Goal: Information Seeking & Learning: Learn about a topic

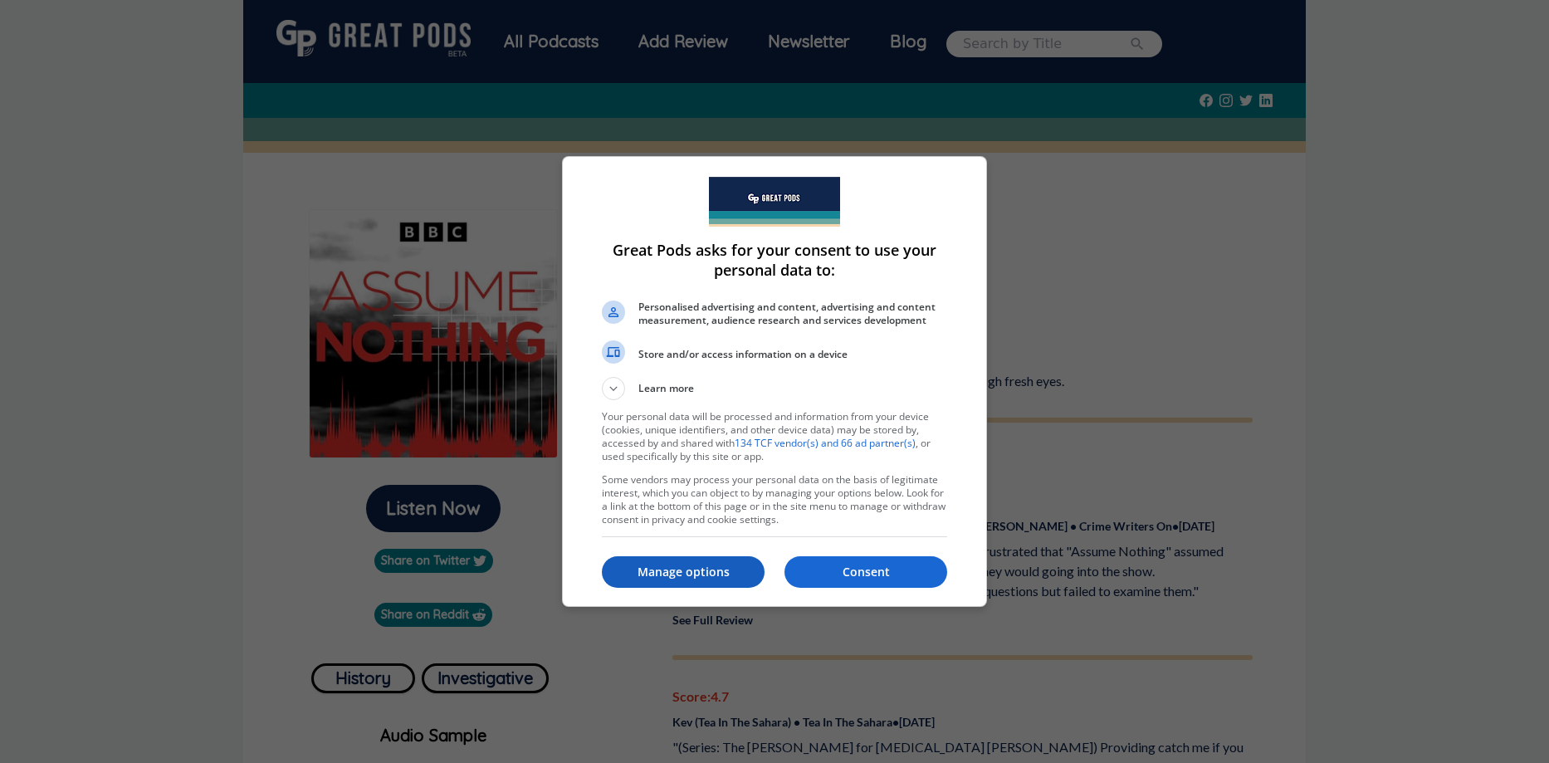
click at [672, 561] on button "Manage options" at bounding box center [683, 572] width 163 height 32
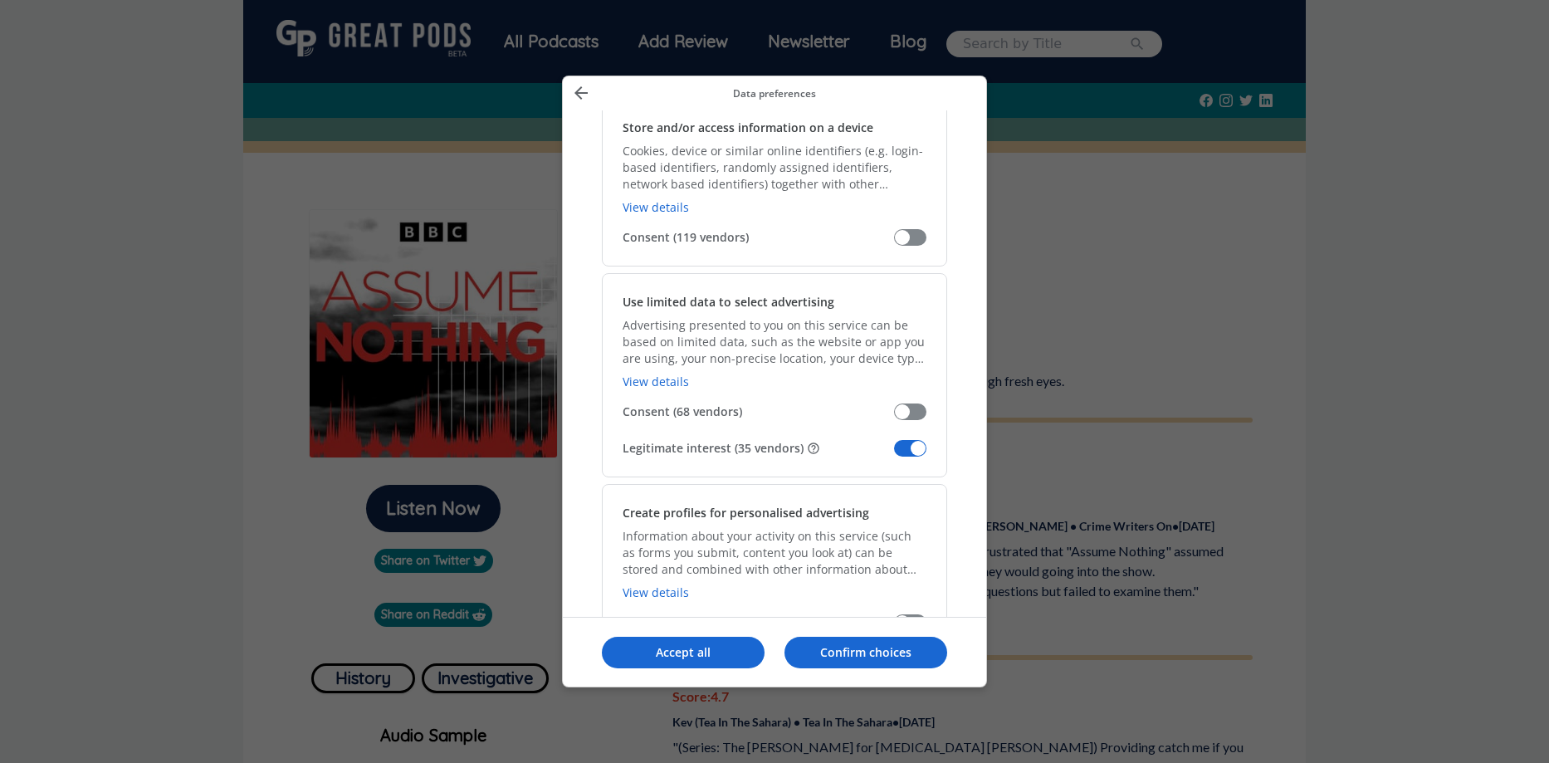
scroll to position [166, 0]
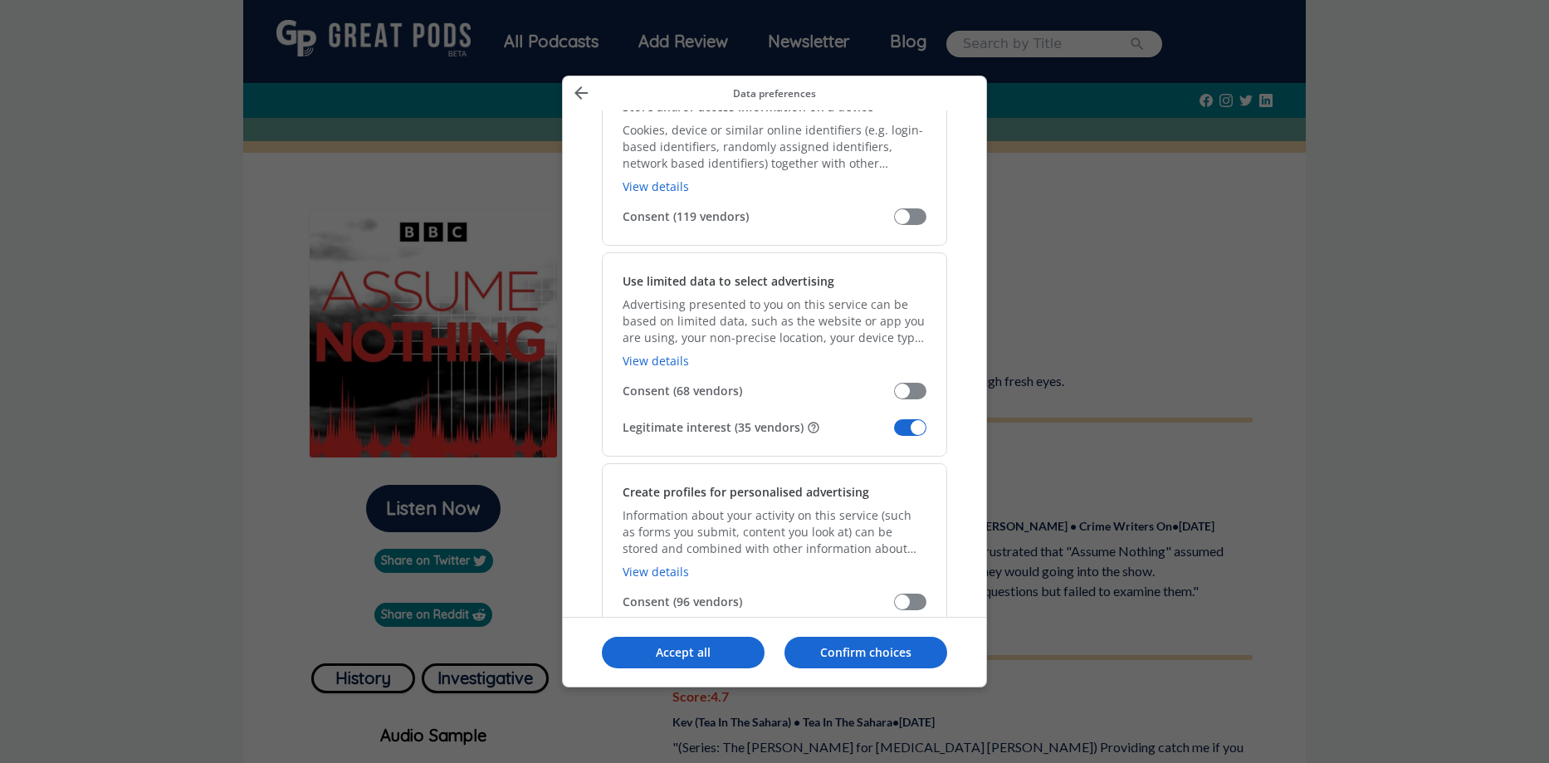
click at [909, 425] on span "Manage your data" at bounding box center [910, 427] width 32 height 17
click at [894, 433] on input "Legitimate interest (35 vendors)" at bounding box center [894, 433] width 0 height 0
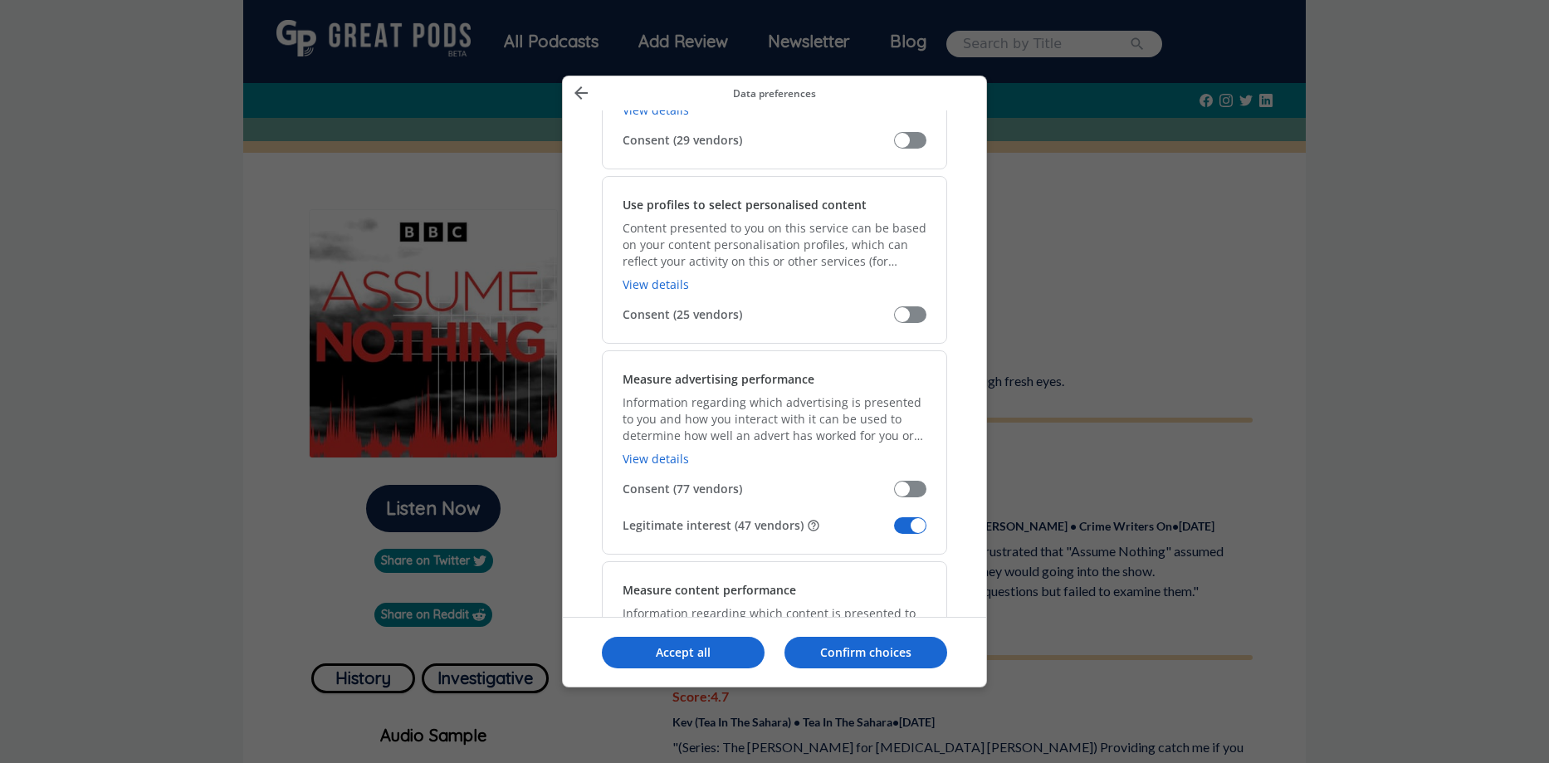
scroll to position [996, 0]
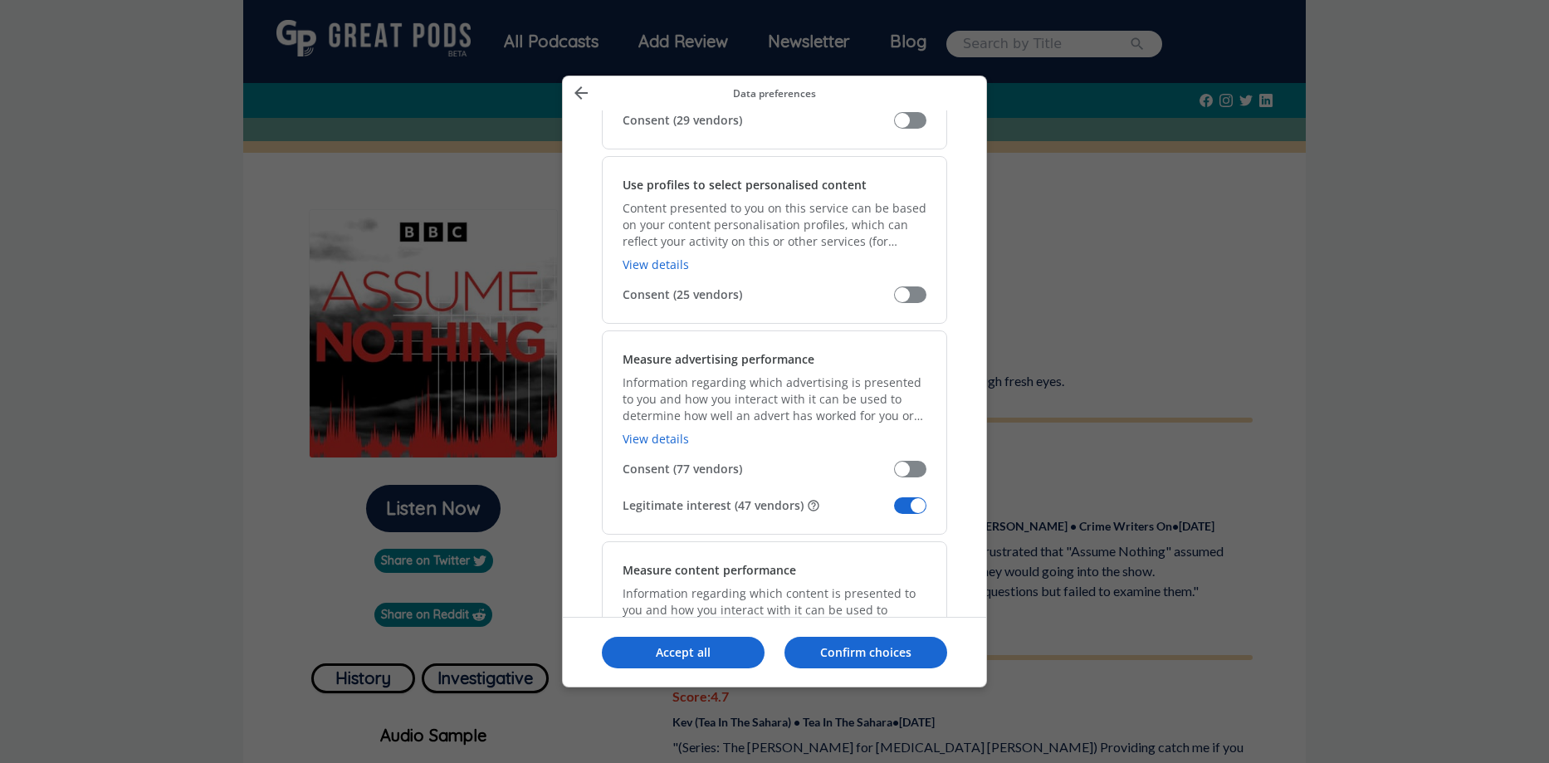
click at [895, 501] on span "Manage your data" at bounding box center [910, 505] width 32 height 17
click at [894, 511] on input "Legitimate interest (47 vendors)" at bounding box center [894, 511] width 0 height 0
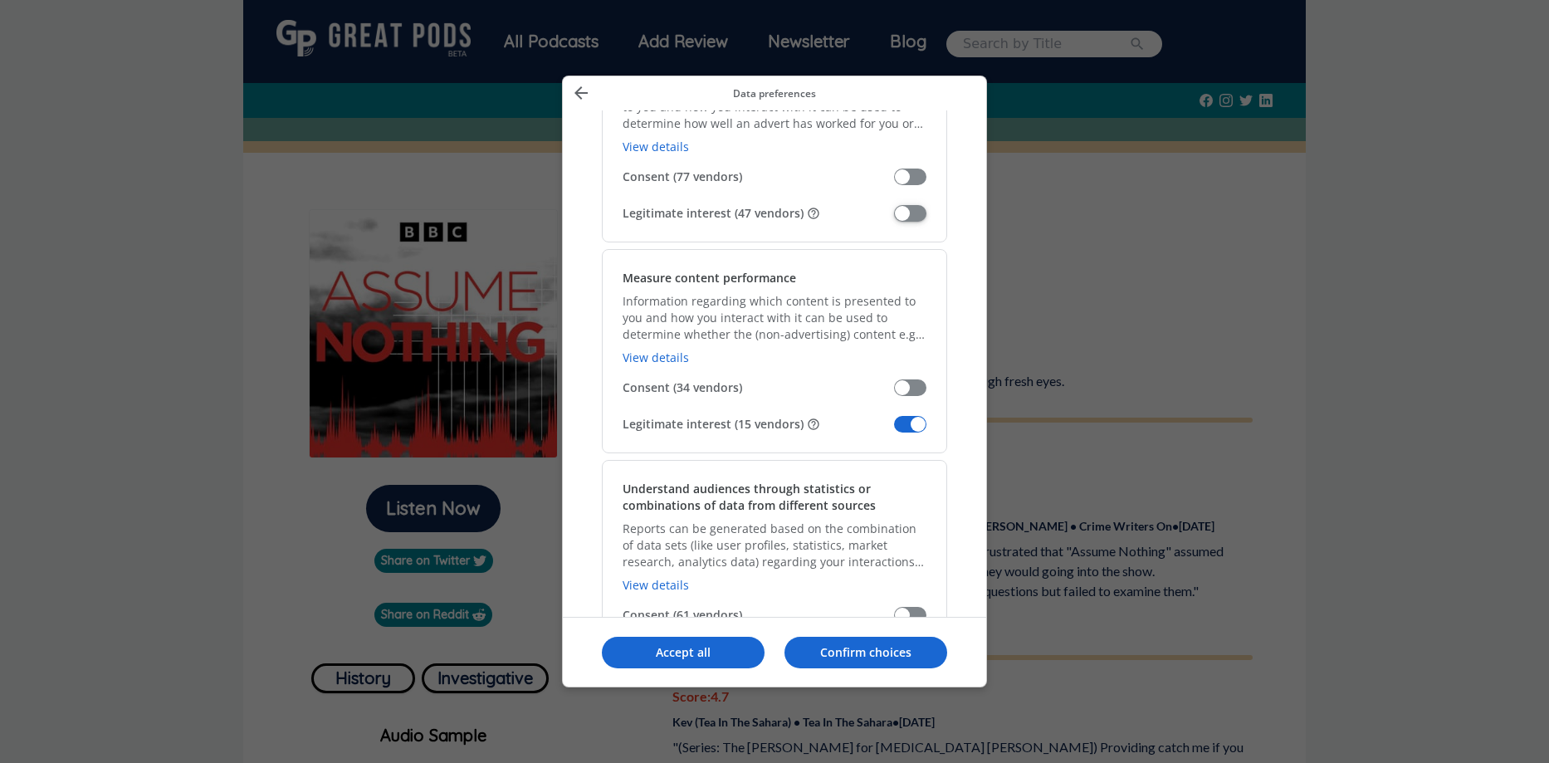
scroll to position [1328, 0]
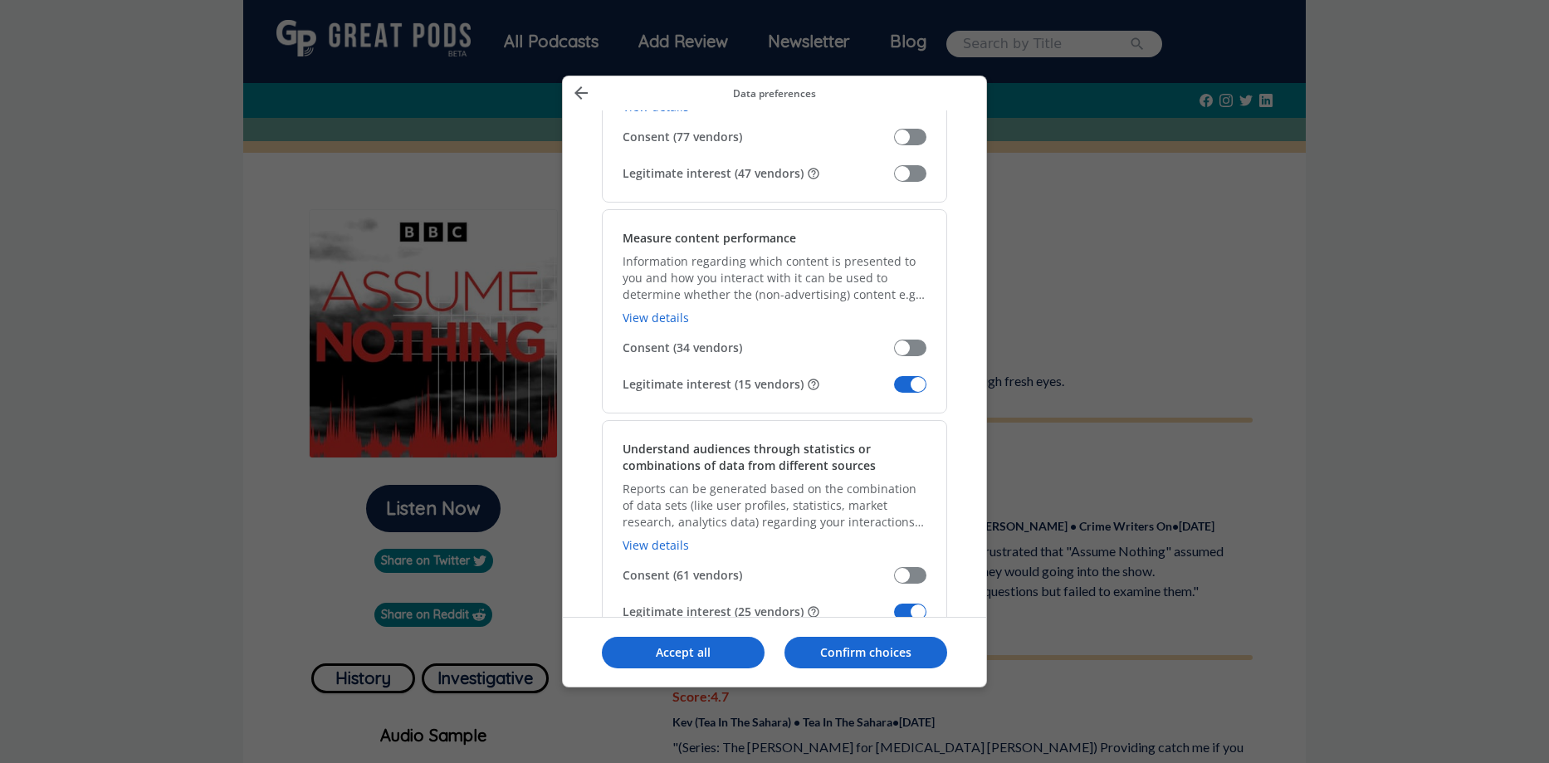
click at [897, 380] on span "Manage your data" at bounding box center [910, 384] width 32 height 17
click at [894, 390] on input "Legitimate interest (15 vendors)" at bounding box center [894, 390] width 0 height 0
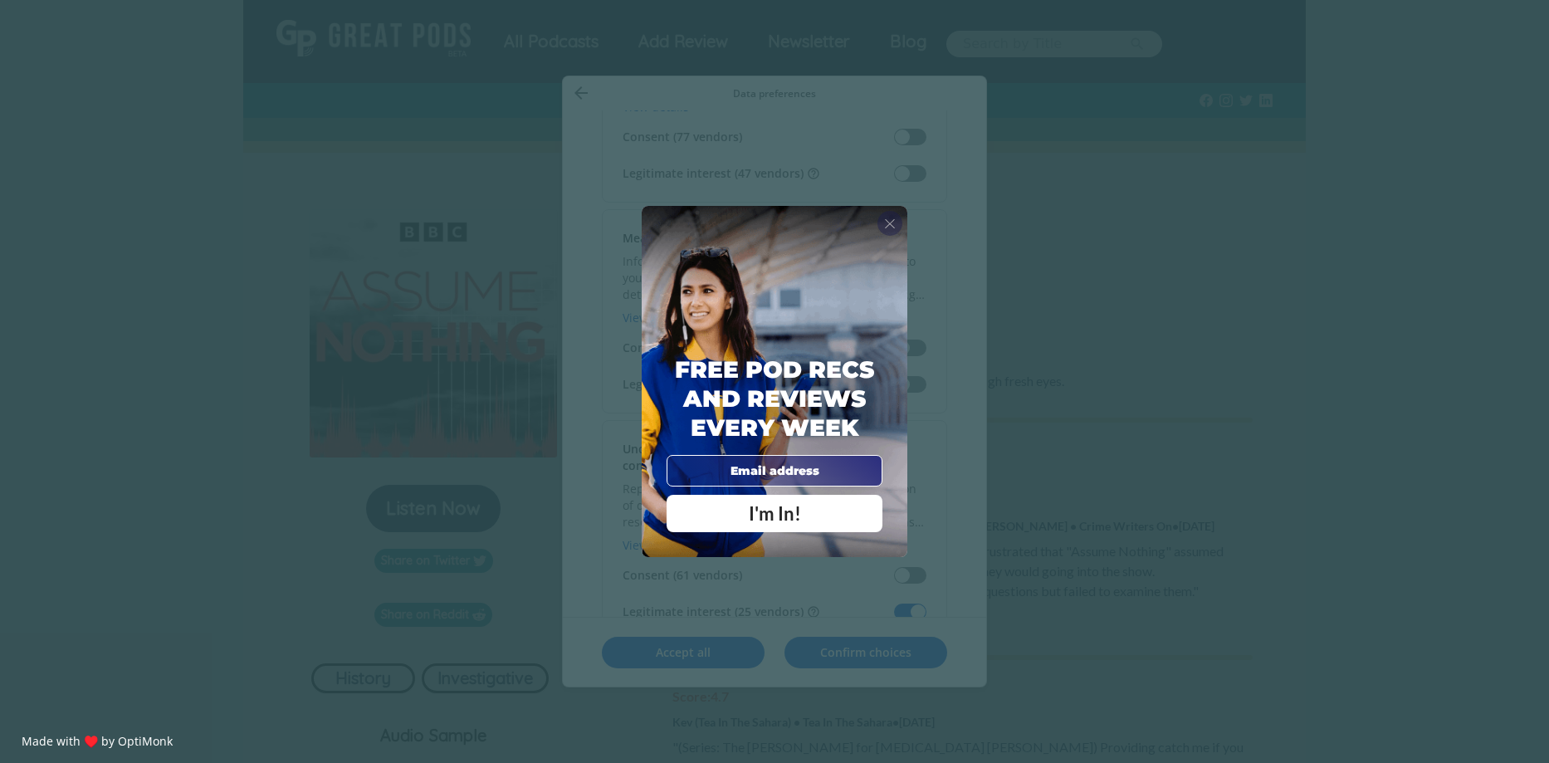
click at [893, 224] on span "X" at bounding box center [890, 223] width 12 height 17
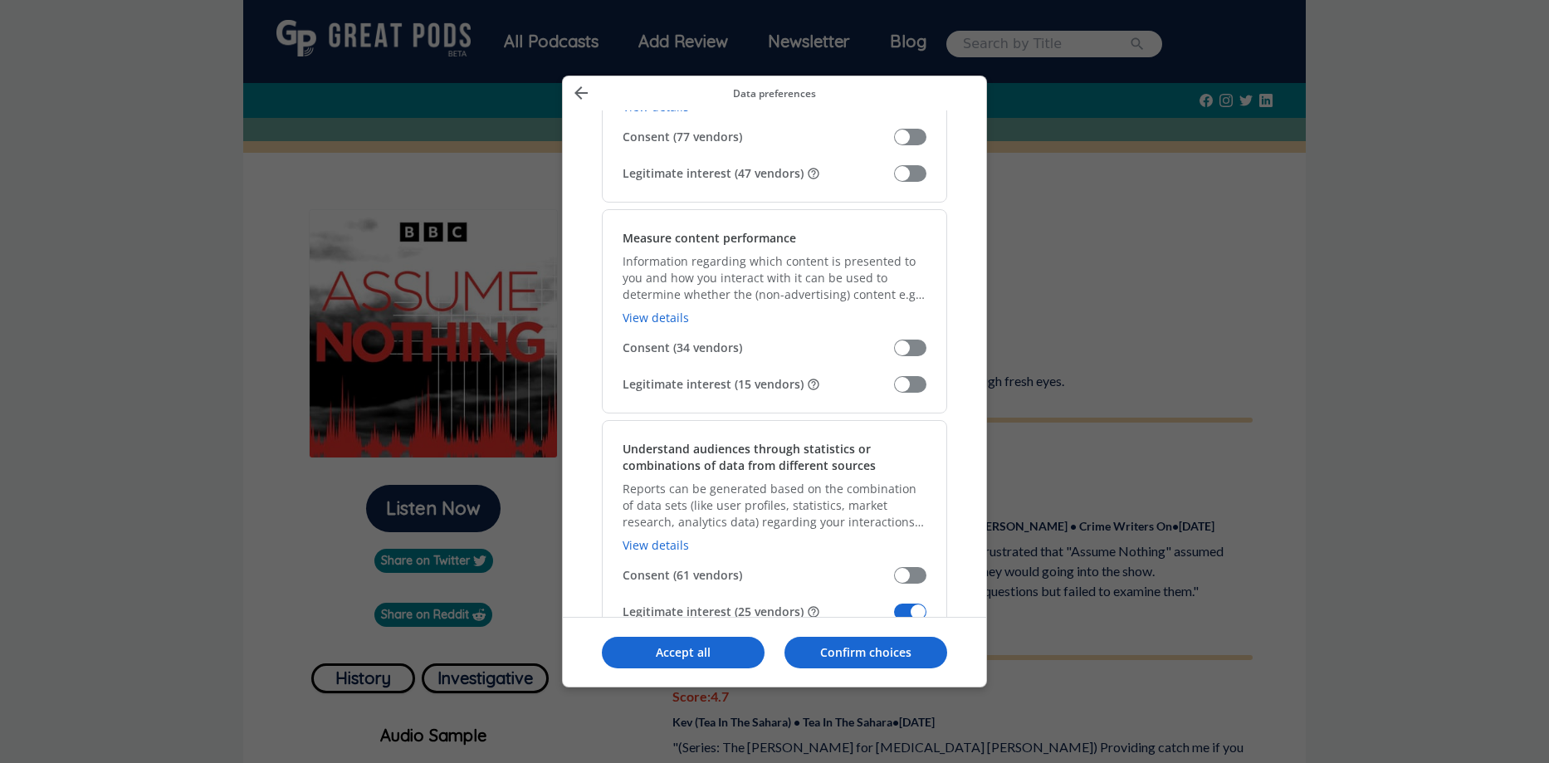
click at [896, 605] on span "Manage your data" at bounding box center [910, 611] width 32 height 17
click at [894, 617] on input "Legitimate interest (25 vendors)" at bounding box center [894, 617] width 0 height 0
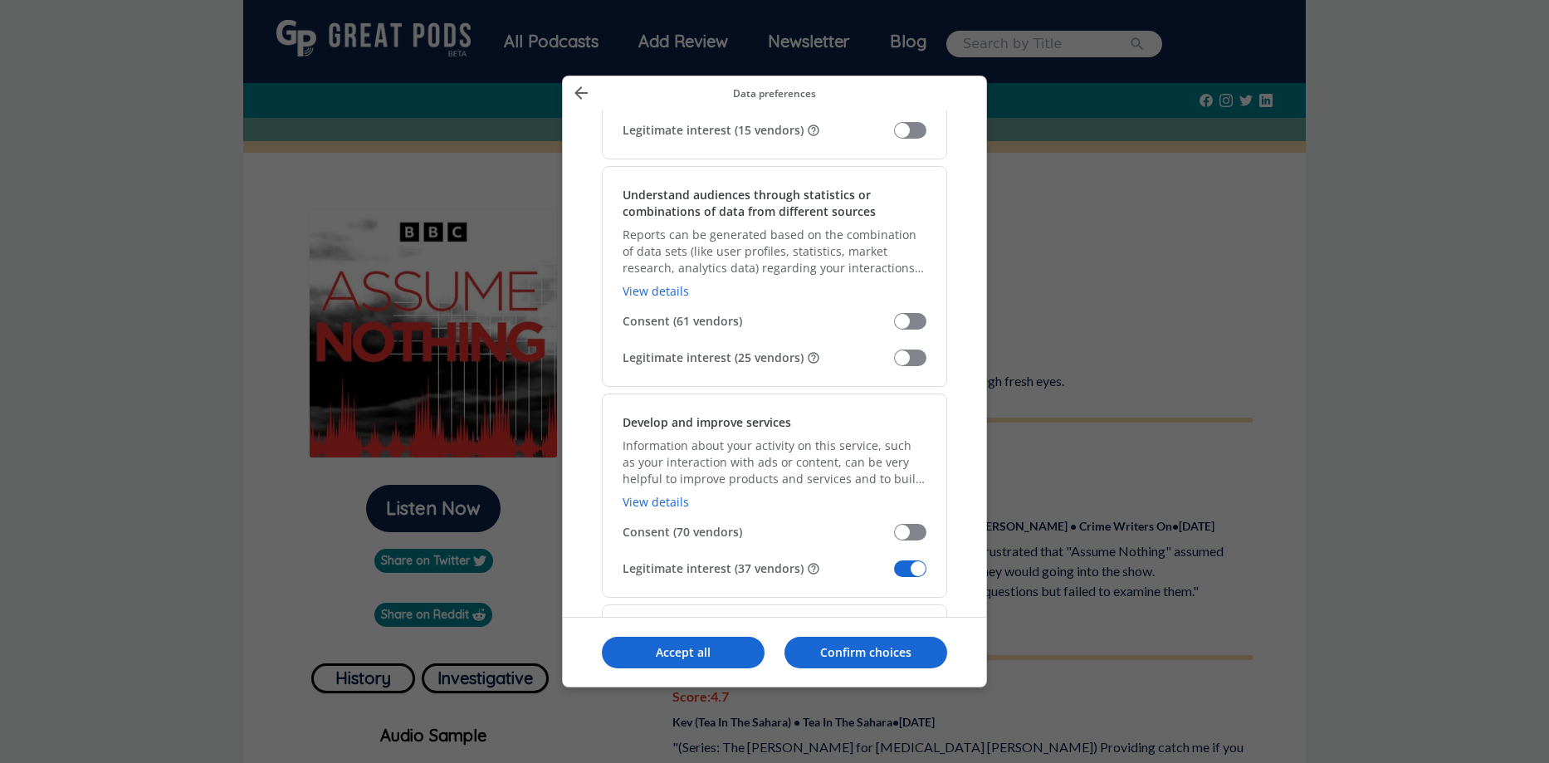
click at [902, 569] on span "Manage your data" at bounding box center [910, 568] width 32 height 17
click at [894, 574] on input "Legitimate interest (37 vendors)" at bounding box center [894, 574] width 0 height 0
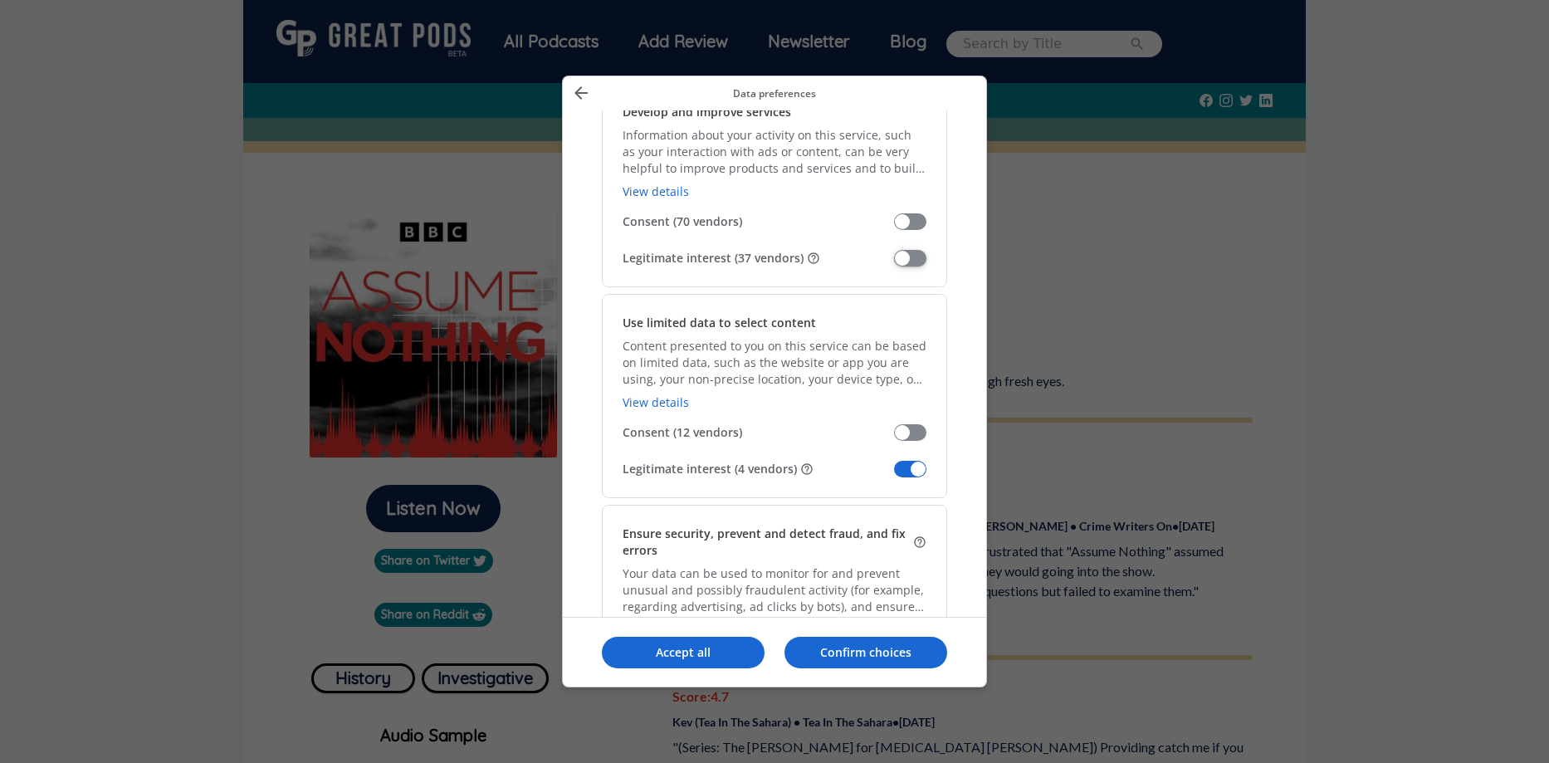
scroll to position [1914, 0]
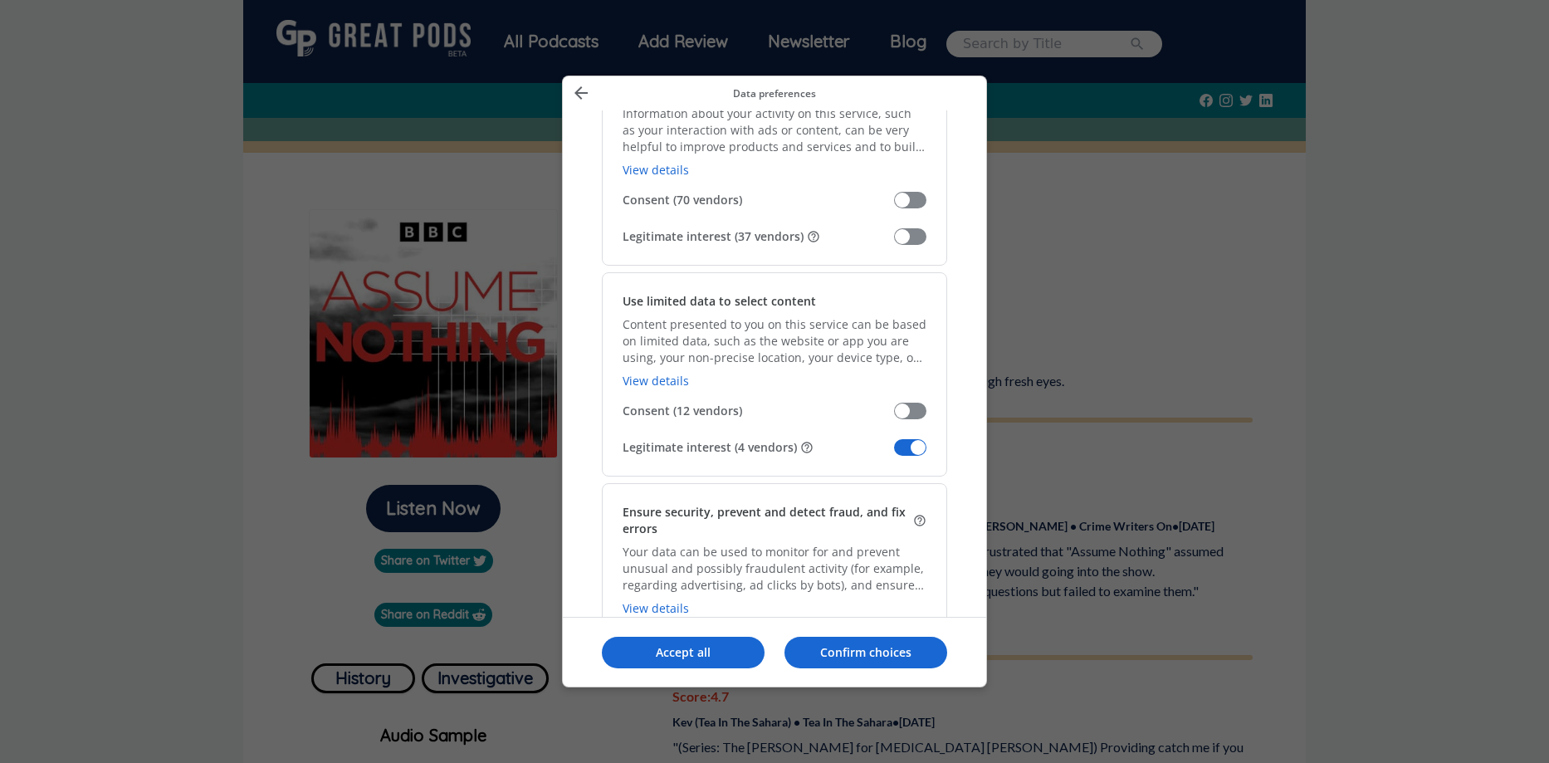
click at [901, 445] on span "Manage your data" at bounding box center [910, 447] width 32 height 17
click at [894, 453] on input "Legitimate interest (4 vendors)" at bounding box center [894, 453] width 0 height 0
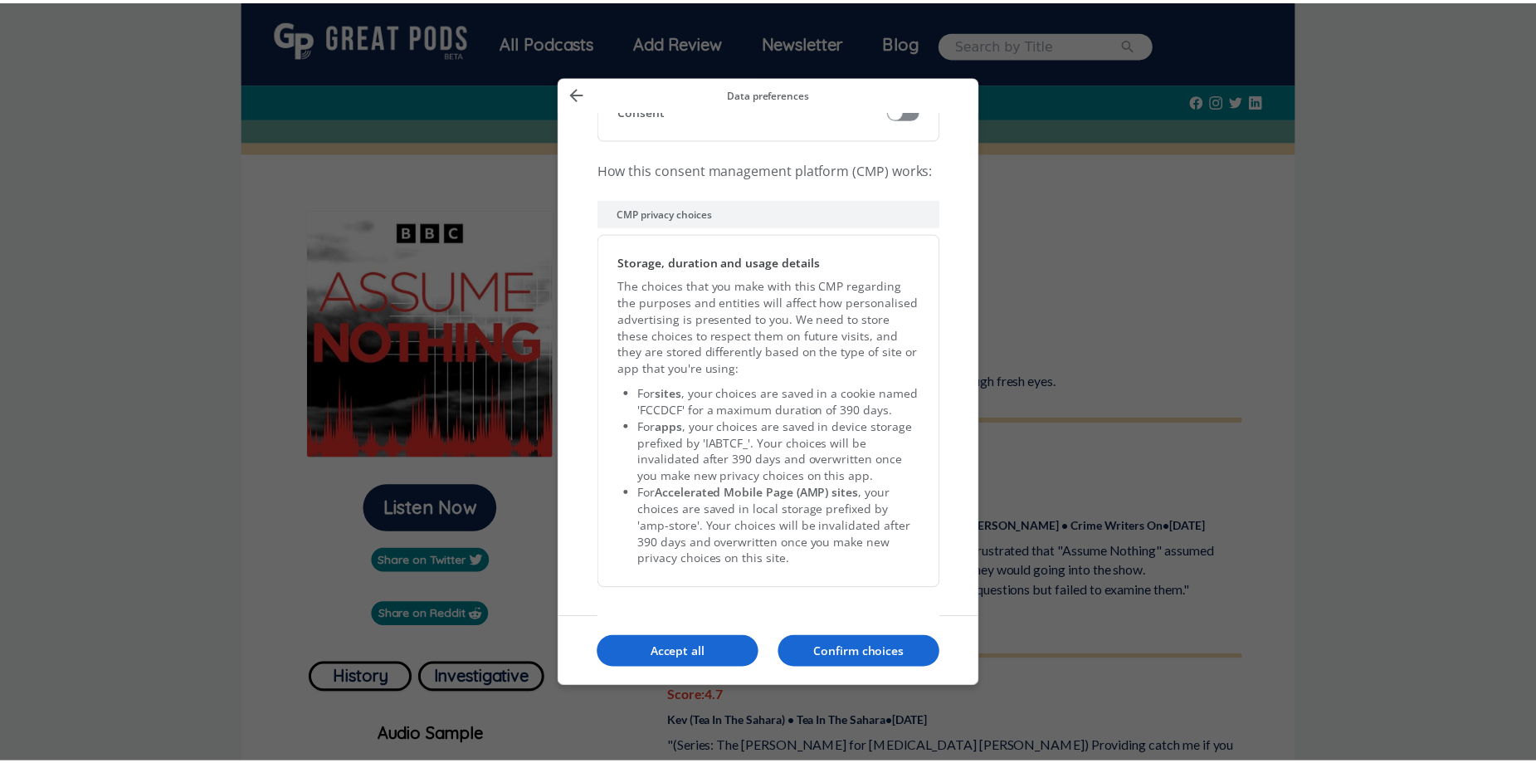
scroll to position [3375, 0]
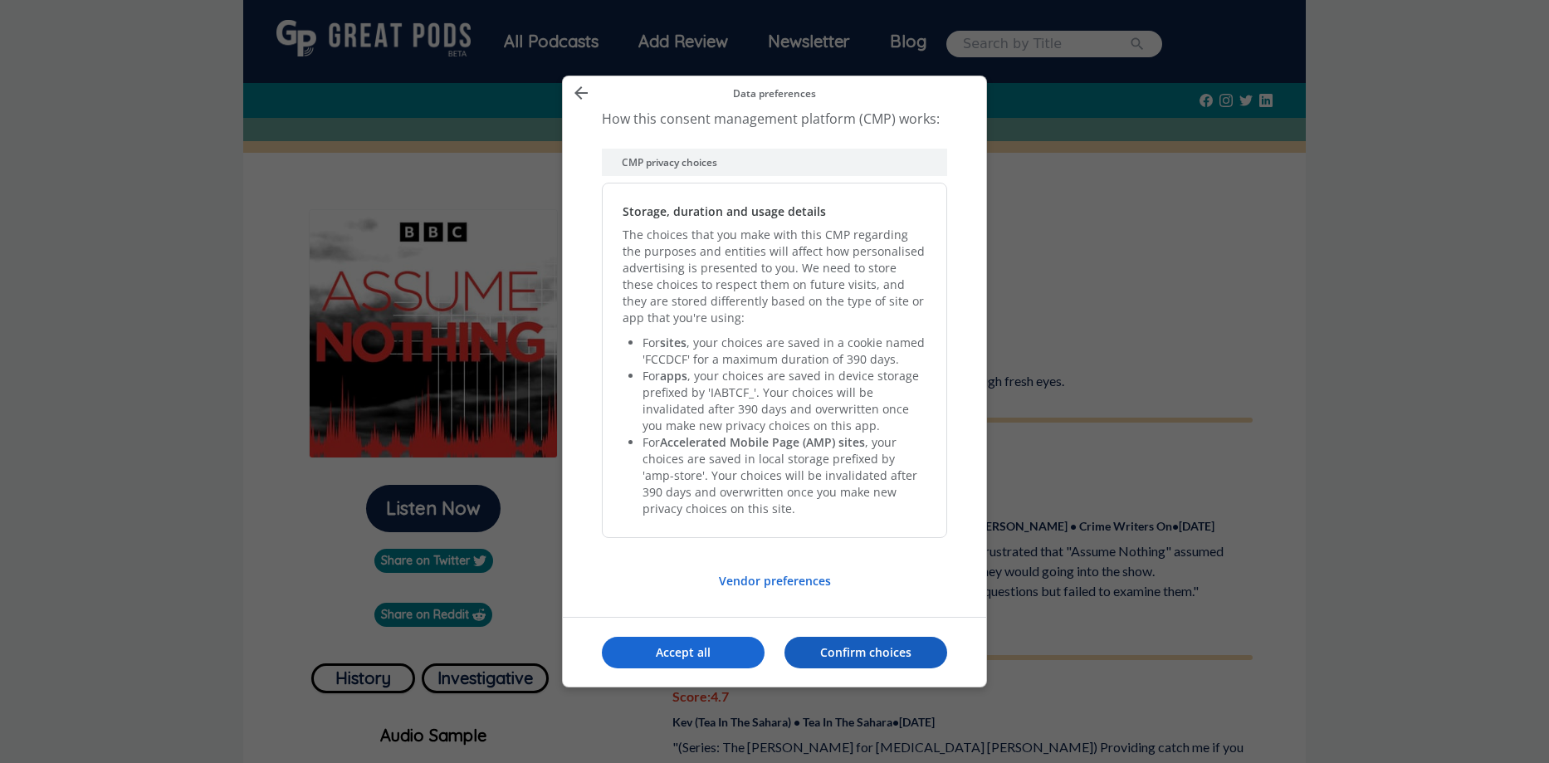
click at [861, 649] on p "Confirm choices" at bounding box center [865, 652] width 163 height 17
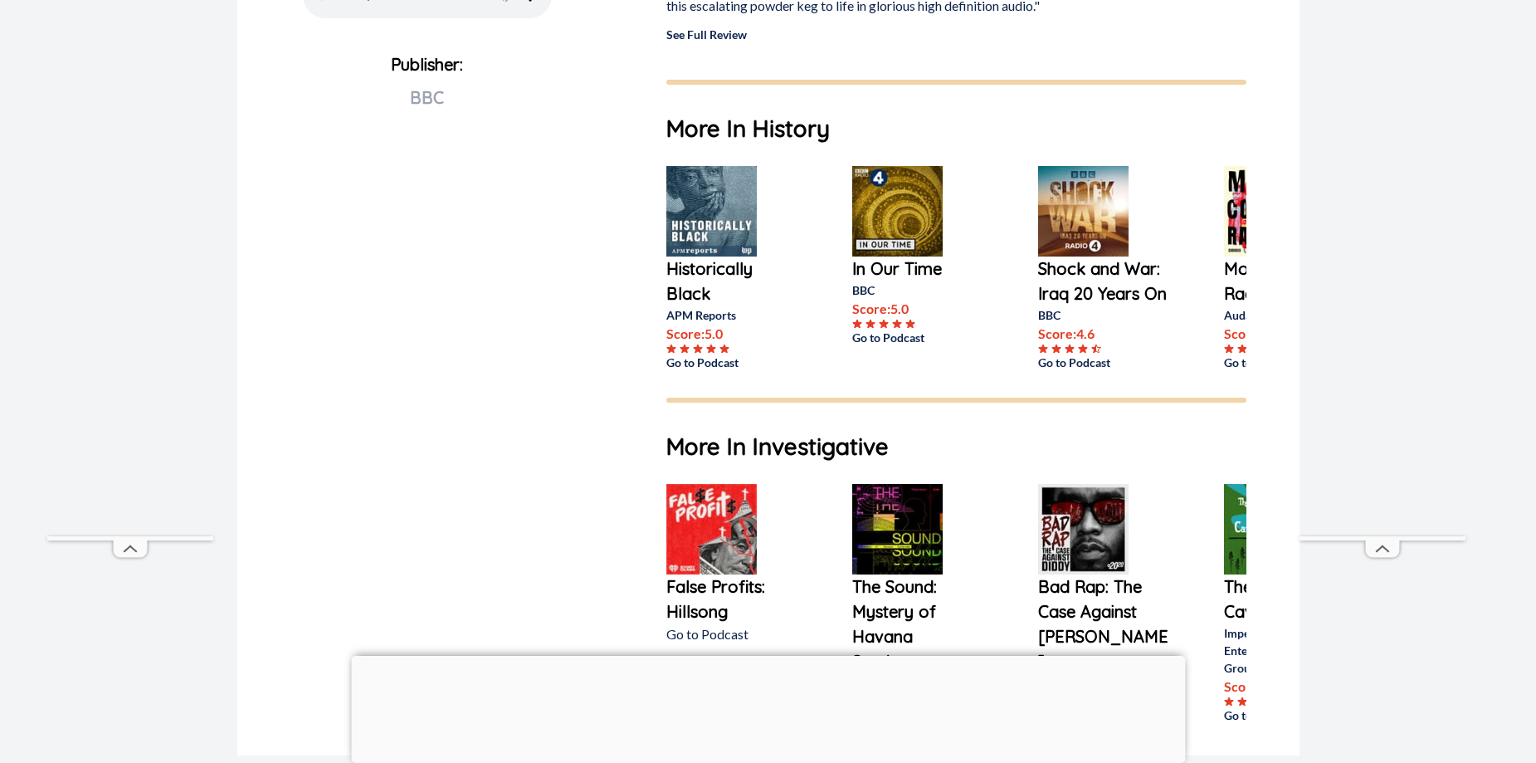
scroll to position [830, 0]
